Goal: Information Seeking & Learning: Learn about a topic

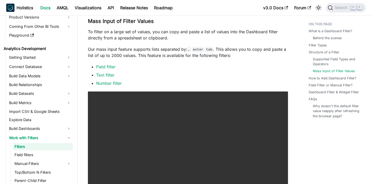
scroll to position [1075, 0]
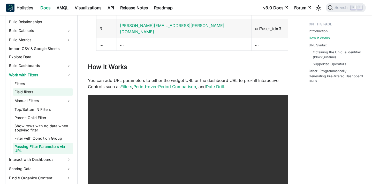
click at [24, 89] on link "Field filters" at bounding box center [43, 92] width 60 height 7
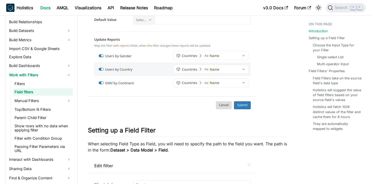
scroll to position [132, 0]
click at [55, 82] on link "Filters" at bounding box center [43, 83] width 60 height 7
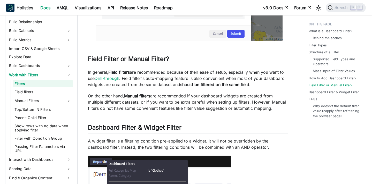
scroll to position [1648, 0]
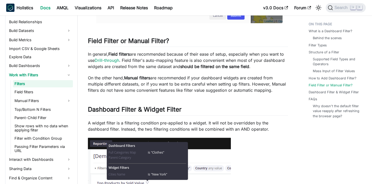
click at [52, 96] on ul "Filters Field filters Manual Filters Top/Bottom N Filters Parent-Child Filter S…" at bounding box center [42, 117] width 62 height 74
click at [53, 92] on link "Field filters" at bounding box center [43, 92] width 60 height 7
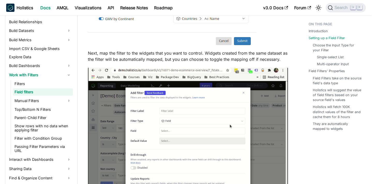
scroll to position [534, 0]
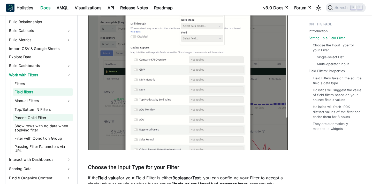
click at [50, 117] on link "Parent-Child Filter" at bounding box center [43, 117] width 60 height 7
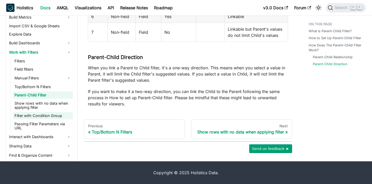
scroll to position [124, 0]
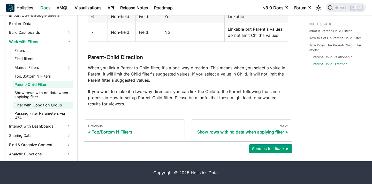
click at [31, 105] on link "Filter with Condition Group" at bounding box center [43, 105] width 60 height 7
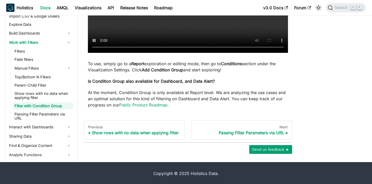
scroll to position [133, 0]
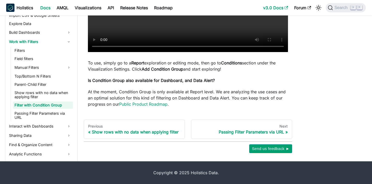
click at [269, 9] on link "v3.0 Docs" at bounding box center [275, 8] width 31 height 8
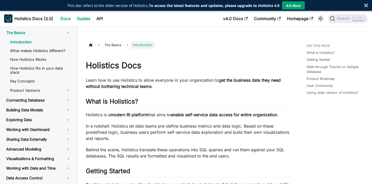
click at [86, 17] on link "Guides" at bounding box center [84, 18] width 20 height 8
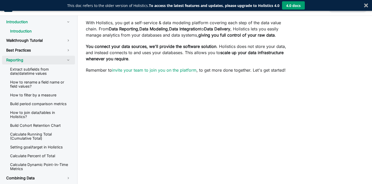
click at [51, 61] on link "Reporting" at bounding box center [38, 60] width 73 height 9
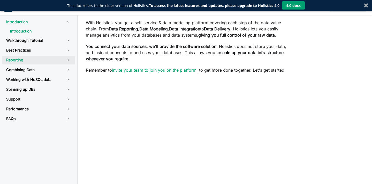
click at [47, 62] on link "Reporting" at bounding box center [38, 60] width 73 height 9
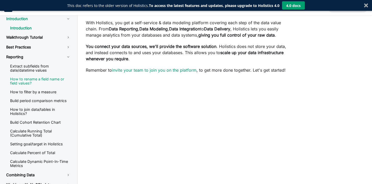
scroll to position [5, 0]
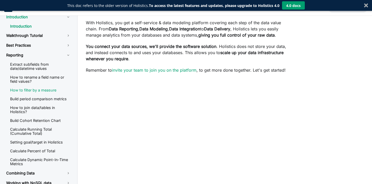
click at [40, 90] on link "How to filter by a measure" at bounding box center [40, 90] width 69 height 8
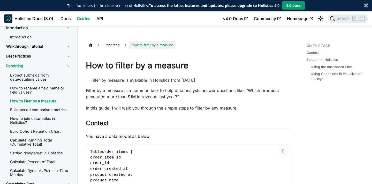
click at [136, 26] on nav "Holistics Docs (3.0) Docs Guides API v4.0 Docs Community Homepage Search ⌘ K" at bounding box center [186, 18] width 372 height 15
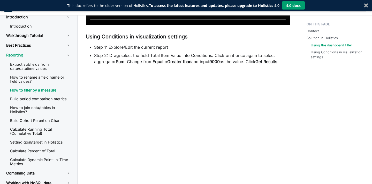
scroll to position [546, 0]
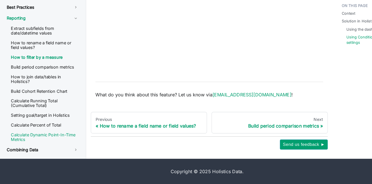
scroll to position [2, 0]
click at [41, 137] on link "Calculate Dynamic Point-In-Time Metrics" at bounding box center [40, 143] width 69 height 12
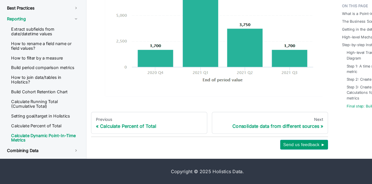
scroll to position [1778, 0]
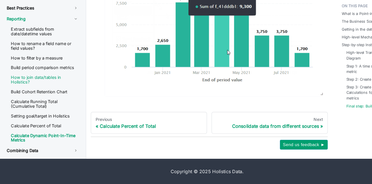
click at [51, 89] on link "How to join data/tables in Holistics?" at bounding box center [40, 91] width 69 height 12
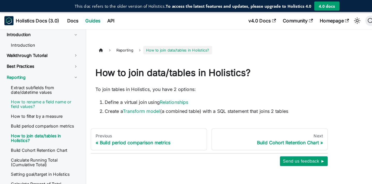
click at [51, 91] on link "How to rename a field name or field values?" at bounding box center [40, 94] width 69 height 12
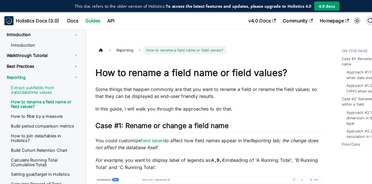
click at [51, 83] on link "Extract subfields from date/datetime values" at bounding box center [40, 81] width 69 height 12
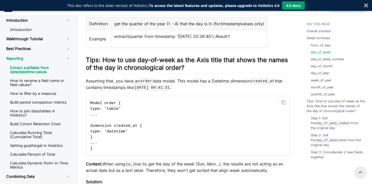
scroll to position [745, 0]
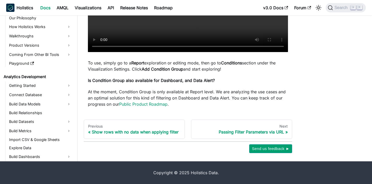
scroll to position [124, 0]
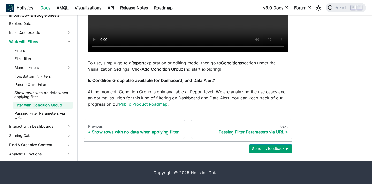
click at [215, 63] on p "To use, simply go to a Report exploration or editing mode, then go to Condition…" at bounding box center [188, 66] width 200 height 12
